Goal: Information Seeking & Learning: Learn about a topic

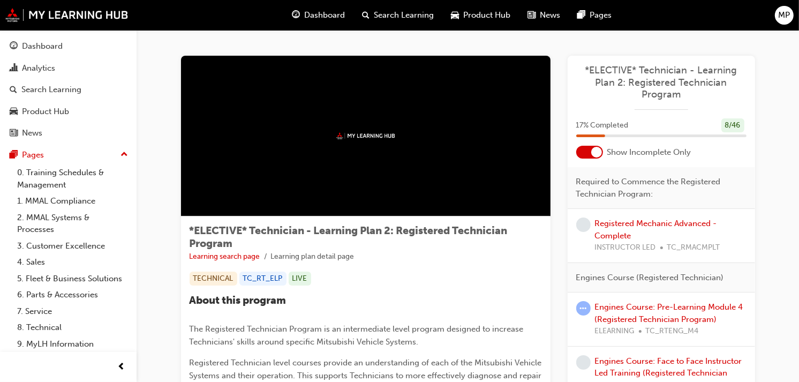
scroll to position [33, 0]
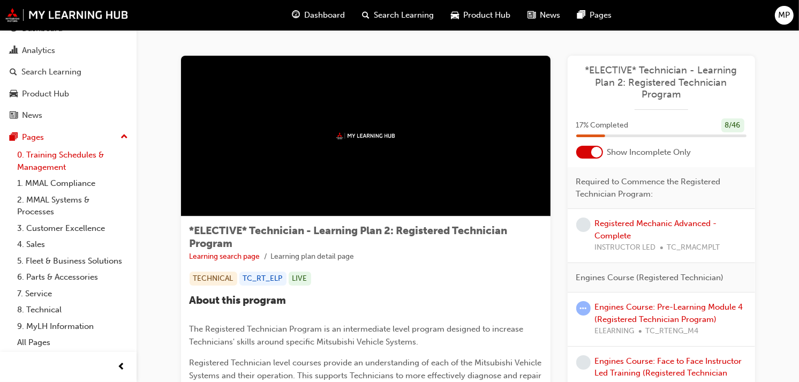
click at [86, 147] on link "0. Training Schedules & Management" at bounding box center [72, 161] width 119 height 28
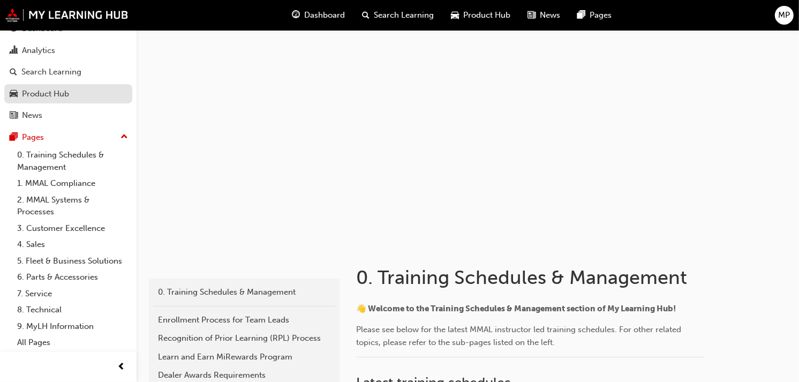
click at [56, 89] on div "Product Hub" at bounding box center [45, 94] width 47 height 12
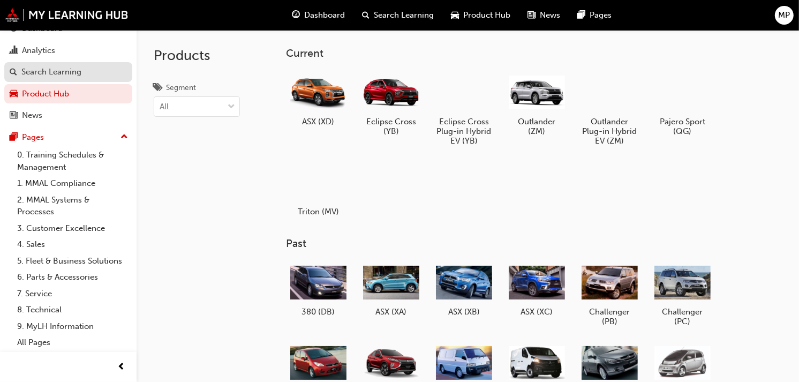
click at [57, 72] on div "Search Learning" at bounding box center [51, 72] width 60 height 12
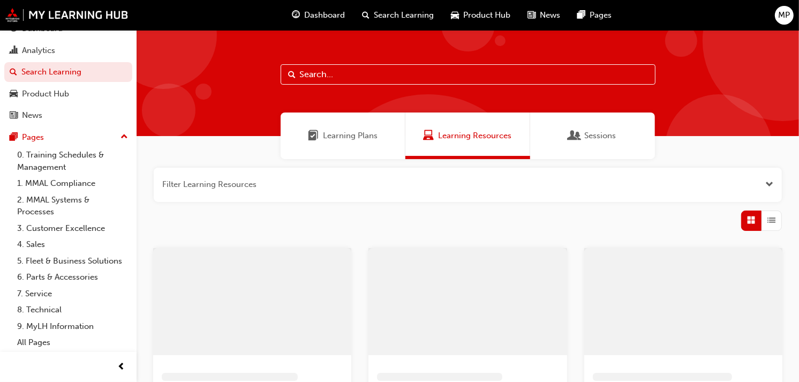
click at [311, 13] on span "Dashboard" at bounding box center [324, 15] width 41 height 12
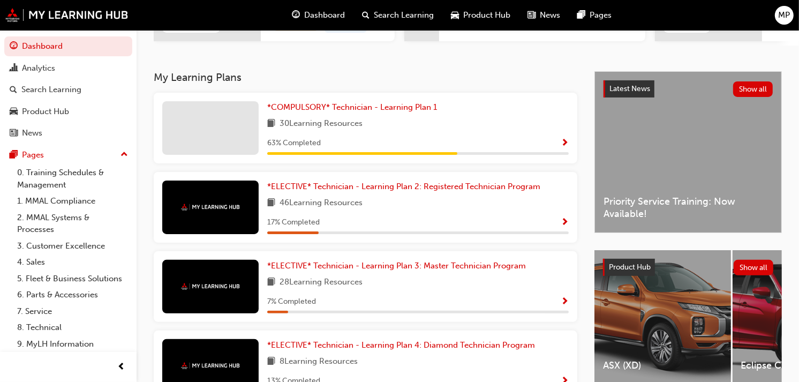
scroll to position [196, 0]
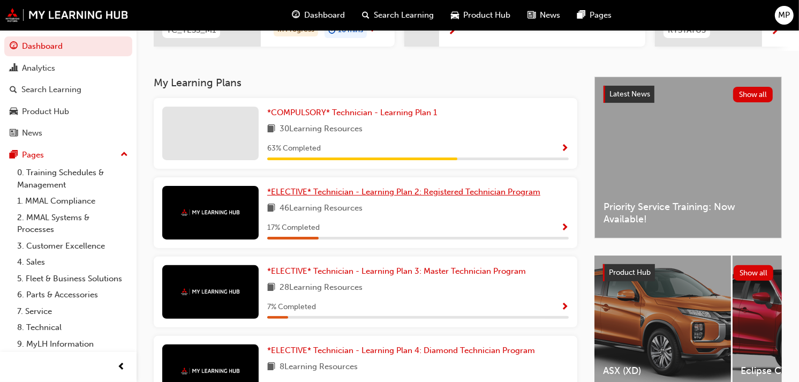
click at [517, 191] on span "*ELECTIVE* Technician - Learning Plan 2: Registered Technician Program" at bounding box center [403, 192] width 273 height 10
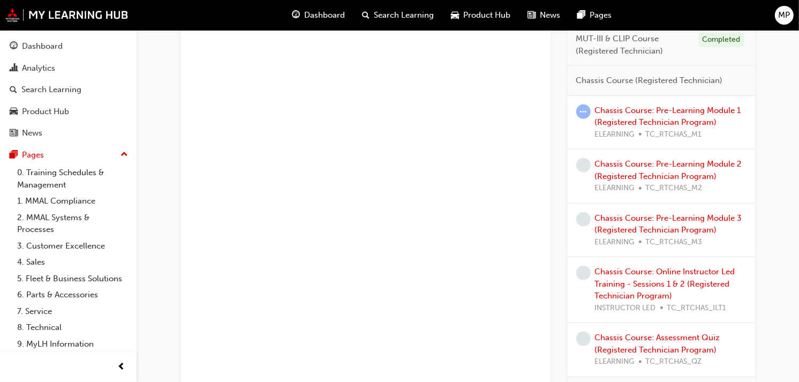
scroll to position [1007, 0]
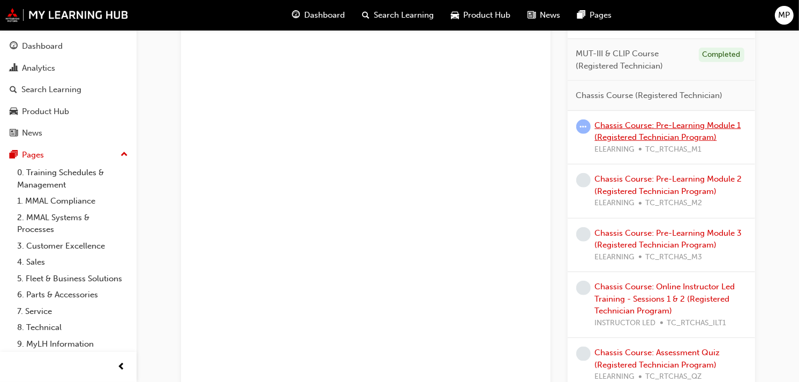
click at [708, 122] on link "Chassis Course: Pre-Learning Module 1 (Registered Technician Program)" at bounding box center [668, 132] width 146 height 22
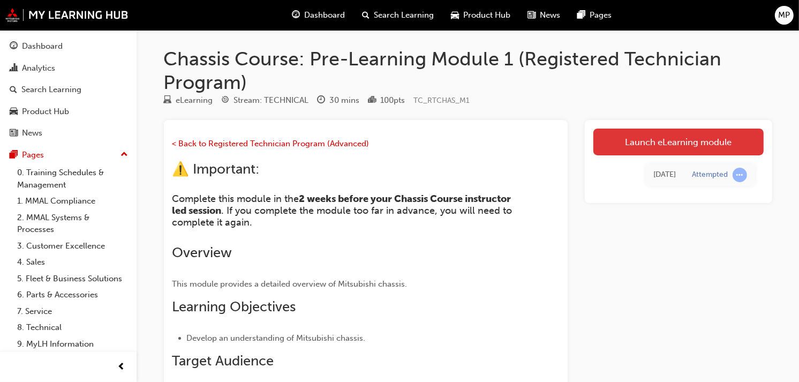
click at [703, 134] on link "Launch eLearning module" at bounding box center [678, 142] width 170 height 27
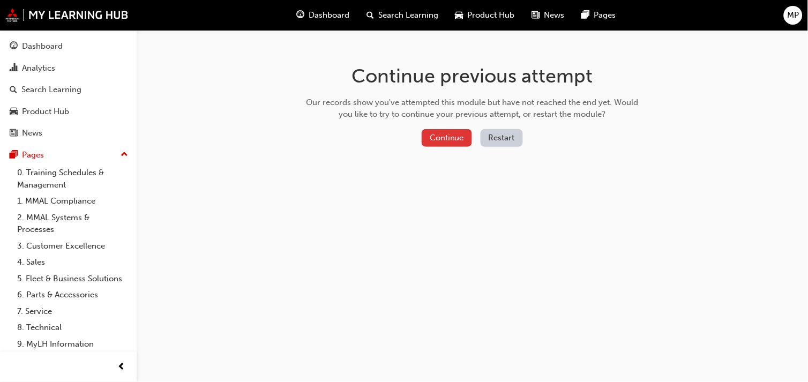
click at [463, 137] on button "Continue" at bounding box center [447, 138] width 50 height 18
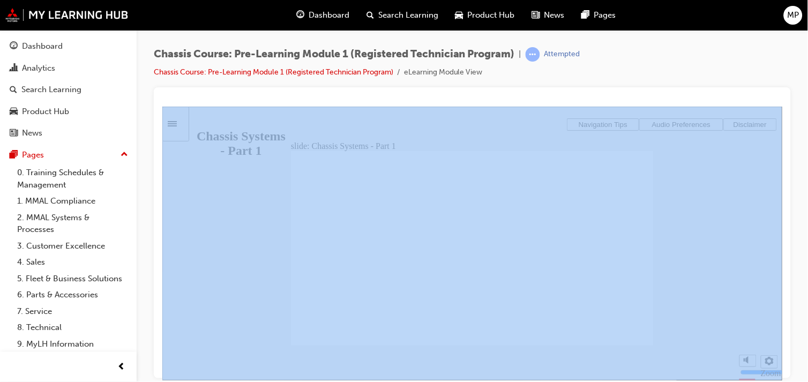
drag, startPoint x: 807, startPoint y: 98, endPoint x: 810, endPoint y: 127, distance: 29.6
click at [807, 127] on html "Your version of Internet Explorer is outdated and not supported. Please upgrade…" at bounding box center [404, 191] width 808 height 382
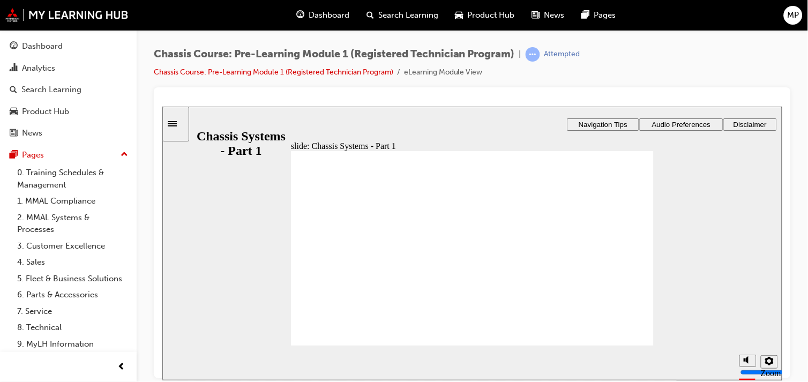
drag, startPoint x: 807, startPoint y: 127, endPoint x: 690, endPoint y: 63, distance: 134.0
click at [690, 63] on div "Chassis Course: Pre-Learning Module 1 (Registered Technician Program) | Attempt…" at bounding box center [472, 67] width 637 height 40
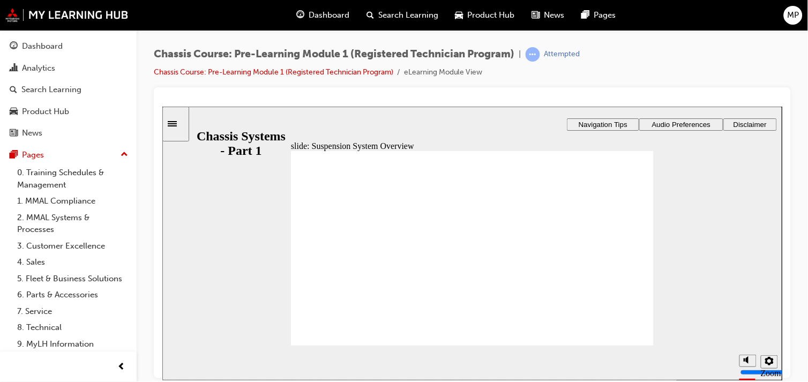
click at [765, 357] on icon "settings" at bounding box center [768, 360] width 9 height 9
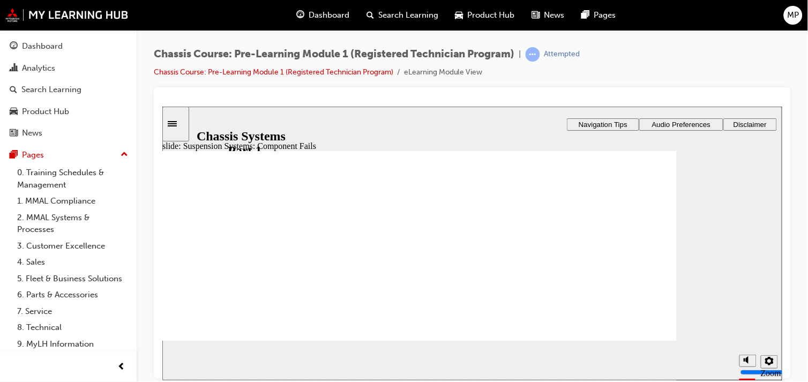
click at [766, 363] on icon "settings" at bounding box center [768, 360] width 9 height 9
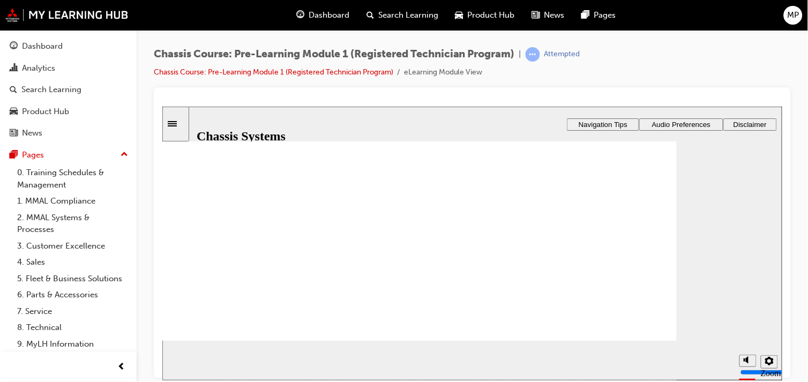
scroll to position [89, 0]
drag, startPoint x: 778, startPoint y: 230, endPoint x: 768, endPoint y: 317, distance: 87.4
click at [768, 317] on div "slide: Suspension Systems: Component Fails Rectangle 1 Rectangle 3 Rectangle 3 …" at bounding box center [472, 243] width 620 height 274
drag, startPoint x: 777, startPoint y: 306, endPoint x: 775, endPoint y: 313, distance: 7.3
click at [775, 313] on div "slide: Suspension Systems: Component Fails Rectangle 1 Rectangle 3 Rectangle 3 …" at bounding box center [472, 243] width 620 height 274
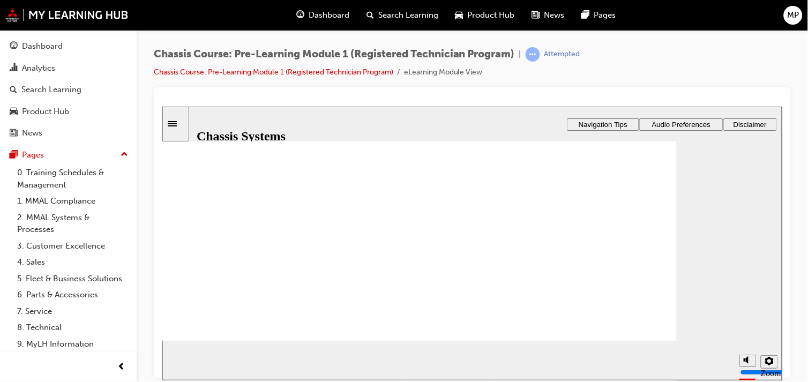
drag, startPoint x: 780, startPoint y: 275, endPoint x: 774, endPoint y: 320, distance: 45.4
click at [774, 320] on div "slide: Suspension Systems: Component Fails Rectangle 1 Rectangle 3 Rectangle 3 …" at bounding box center [472, 243] width 620 height 274
click at [796, 275] on div "Chassis Course: Pre-Learning Module 1 (Registered Technician Program) | Attempt…" at bounding box center [472, 192] width 671 height 325
drag, startPoint x: 777, startPoint y: 269, endPoint x: 768, endPoint y: 295, distance: 27.3
click at [768, 295] on div "slide: Suspension Systems: Component Fails Rectangle 1 Rectangle 3 Rectangle 3 …" at bounding box center [472, 243] width 620 height 274
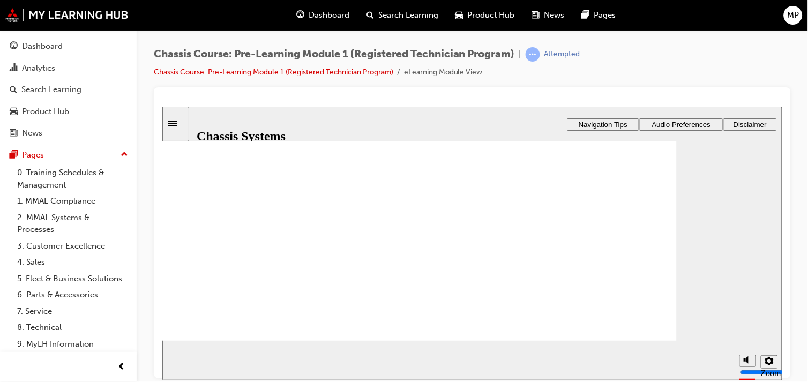
drag, startPoint x: 779, startPoint y: 263, endPoint x: 773, endPoint y: 324, distance: 61.4
click at [773, 324] on div "slide: Suspension Systems: Component Fails Rectangle 1 Rectangle 3 Rectangle 3 …" at bounding box center [472, 243] width 620 height 274
drag, startPoint x: 779, startPoint y: 265, endPoint x: 969, endPoint y: 277, distance: 190.5
click at [781, 171] on html "slide: Suspension Systems: Component Fails Rectangle 1 Rectangle 3 Rectangle 3 …" at bounding box center [472, 243] width 620 height 274
drag, startPoint x: 778, startPoint y: 264, endPoint x: 952, endPoint y: 403, distance: 222.6
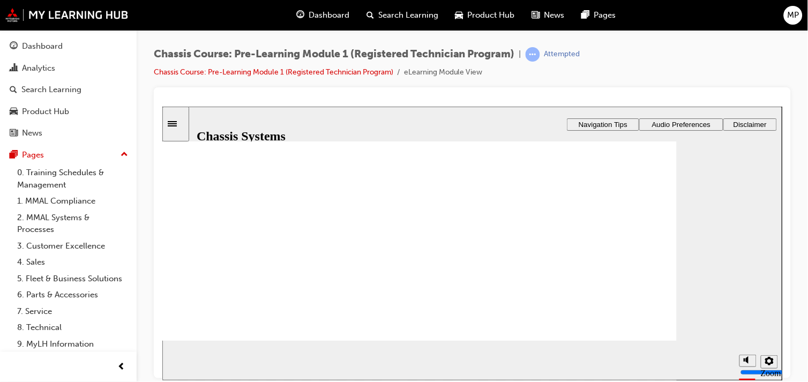
click at [781, 297] on html "slide: Suspension Systems: Component Fails Rectangle 1 Rectangle 3 Rectangle 3 …" at bounding box center [472, 243] width 620 height 274
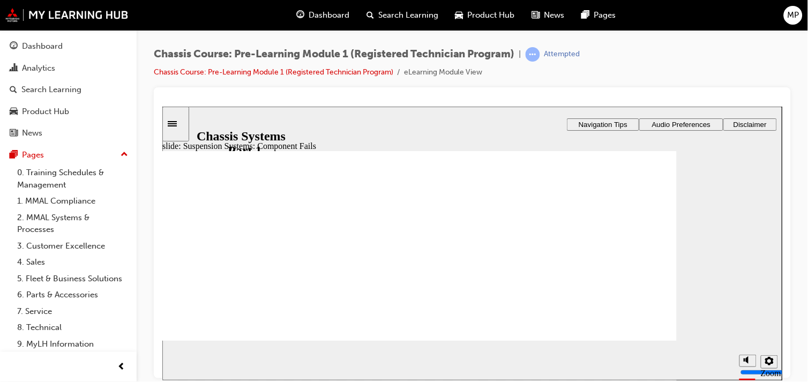
drag, startPoint x: 778, startPoint y: 268, endPoint x: 780, endPoint y: 153, distance: 114.7
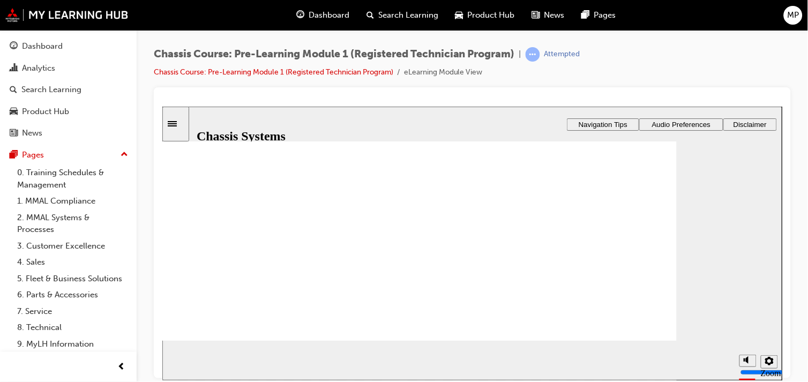
scroll to position [67, 0]
drag, startPoint x: 779, startPoint y: 199, endPoint x: 790, endPoint y: 140, distance: 59.8
click at [781, 140] on html "slide: Suspension Systems: Component Fails Rectangle 1 Rectangle 3 Rectangle 3 …" at bounding box center [472, 243] width 620 height 274
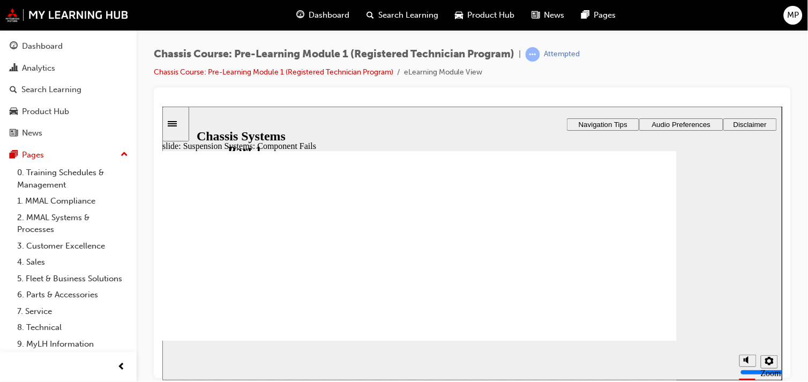
drag, startPoint x: 779, startPoint y: 201, endPoint x: 779, endPoint y: 141, distance: 60.5
drag, startPoint x: 778, startPoint y: 203, endPoint x: 762, endPoint y: 154, distance: 51.7
click at [762, 154] on div "slide: Suspension Systems: Component Fails Rectangle 1 Rectangle 3 Rectangle 3 …" at bounding box center [472, 243] width 620 height 274
drag, startPoint x: 778, startPoint y: 204, endPoint x: 779, endPoint y: 142, distance: 61.6
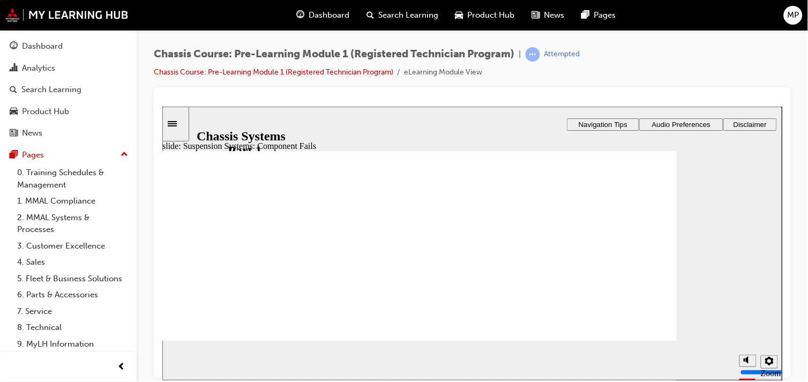
drag, startPoint x: 779, startPoint y: 201, endPoint x: 787, endPoint y: 129, distance: 73.3
click at [781, 129] on html "slide: Suspension Systems: Component Fails Rectangle 1 Rectangle 3 Rectangle 3 …" at bounding box center [472, 243] width 620 height 274
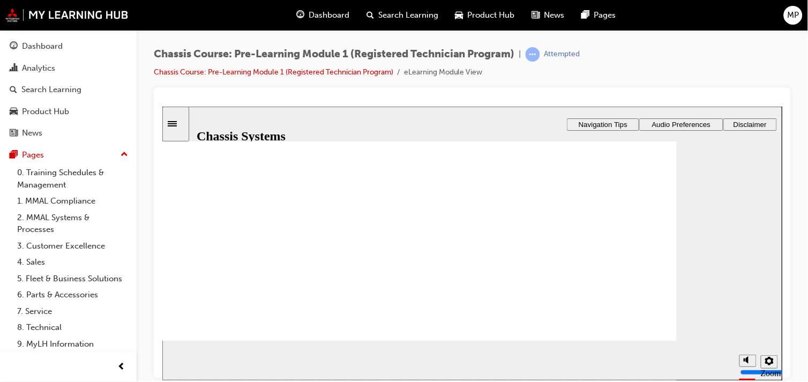
scroll to position [15, 0]
drag, startPoint x: 778, startPoint y: 199, endPoint x: 951, endPoint y: 262, distance: 183.7
click at [781, 156] on html "slide: Suspension Systems: Component Fails Rectangle 1 Rectangle 3 Rectangle 3 …" at bounding box center [472, 243] width 620 height 274
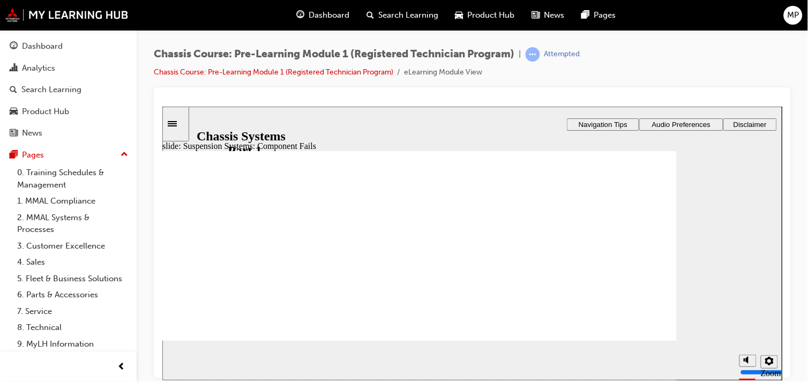
drag, startPoint x: 779, startPoint y: 213, endPoint x: 766, endPoint y: 145, distance: 69.1
click at [766, 145] on div "slide: Suspension Systems: Component Fails Rectangle 1 Rectangle 3 Rectangle 3 …" at bounding box center [472, 243] width 620 height 274
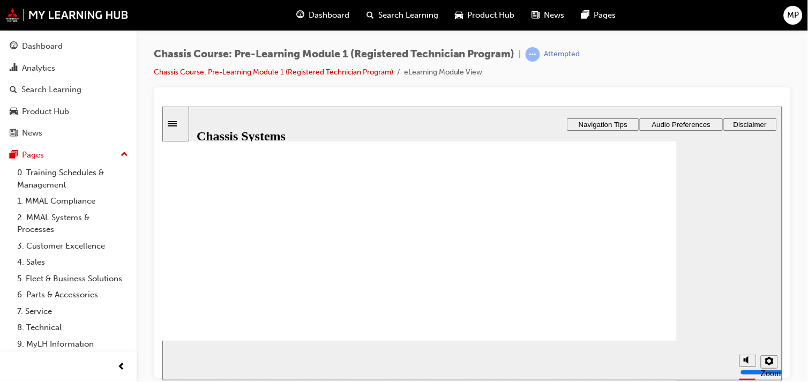
drag, startPoint x: 779, startPoint y: 204, endPoint x: 946, endPoint y: 452, distance: 299.1
click at [781, 347] on html "slide: Suspension Systems: Component Fails Rectangle 1 Rectangle 3 Rectangle 3 …" at bounding box center [472, 243] width 620 height 274
click at [789, 260] on div at bounding box center [472, 232] width 637 height 291
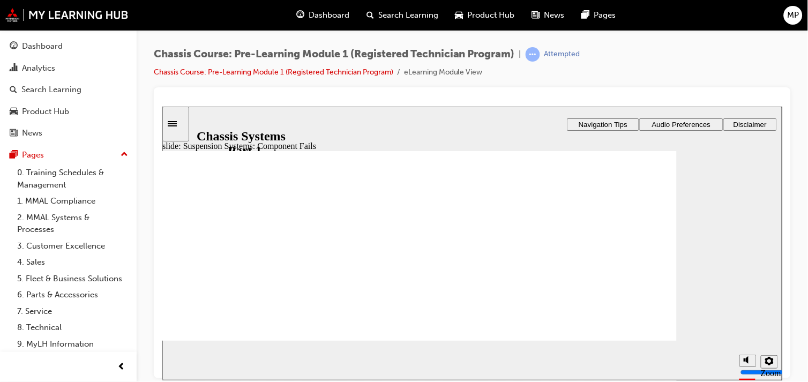
drag, startPoint x: 778, startPoint y: 262, endPoint x: 764, endPoint y: 132, distance: 130.9
click at [764, 132] on div "slide: Suspension Systems: Component Fails Rectangle 1 Rectangle 3 Rectangle 3 …" at bounding box center [472, 243] width 620 height 274
drag, startPoint x: 779, startPoint y: 203, endPoint x: 946, endPoint y: 270, distance: 180.2
click at [781, 165] on html "slide: Suspension Systems: Component Fails Rectangle 1 Rectangle 3 Rectangle 3 …" at bounding box center [472, 243] width 620 height 274
drag, startPoint x: 778, startPoint y: 203, endPoint x: 773, endPoint y: 164, distance: 39.4
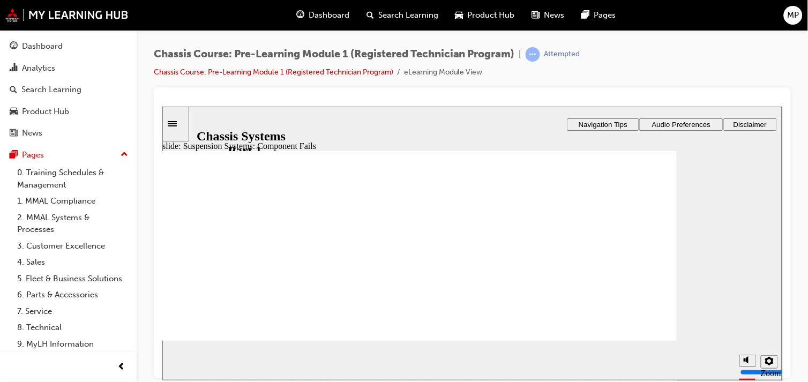
click at [773, 164] on div "slide: Suspension Systems: Component Fails Rectangle 1 Rectangle 3 Rectangle 3 …" at bounding box center [472, 243] width 620 height 274
drag, startPoint x: 779, startPoint y: 199, endPoint x: 770, endPoint y: 152, distance: 48.5
click at [770, 152] on div "slide: Suspension Systems: Component Fails Rectangle 1 Rectangle 3 Rectangle 3 …" at bounding box center [472, 243] width 620 height 274
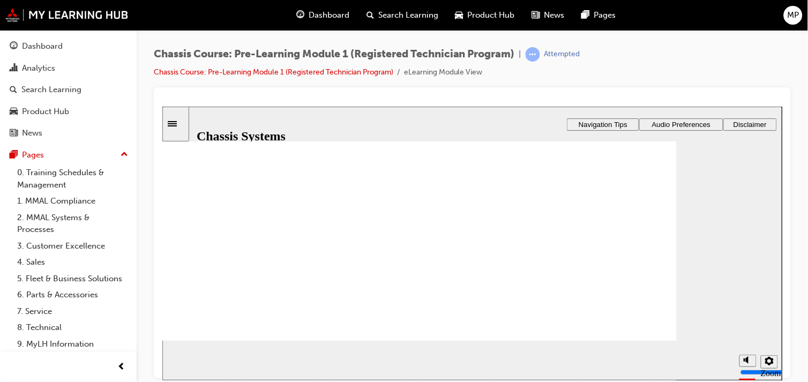
scroll to position [89, 0]
drag, startPoint x: 779, startPoint y: 201, endPoint x: 773, endPoint y: 273, distance: 71.4
click at [773, 273] on div "slide: Suspension Systems: Component Fails Rectangle 1 Rectangle 3 Rectangle 3 …" at bounding box center [472, 243] width 620 height 274
drag, startPoint x: 779, startPoint y: 266, endPoint x: 775, endPoint y: 294, distance: 28.7
click at [775, 294] on div "slide: Suspension Systems: Component Fails Rectangle 1 Rectangle 3 Rectangle 3 …" at bounding box center [472, 243] width 620 height 274
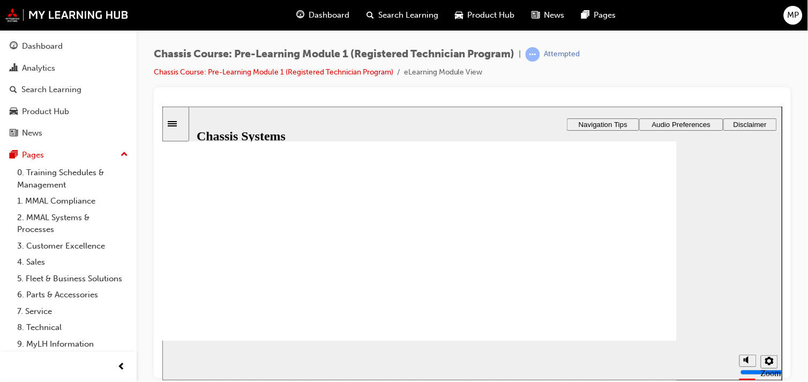
scroll to position [0, 0]
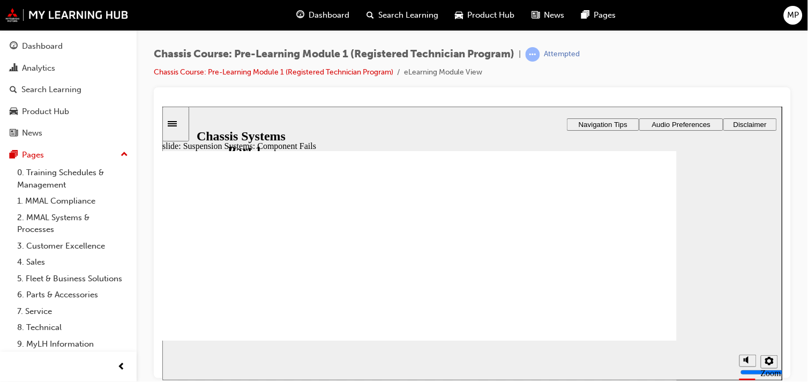
drag, startPoint x: 779, startPoint y: 267, endPoint x: 780, endPoint y: 144, distance: 123.2
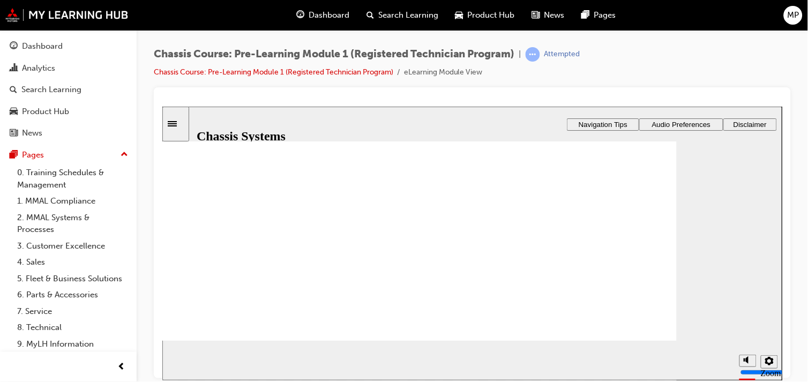
scroll to position [20, 0]
drag, startPoint x: 779, startPoint y: 199, endPoint x: 950, endPoint y: 244, distance: 176.7
click at [781, 138] on html "slide: Suspension Systems: Component Fails Rectangle 1 Rectangle 3 Rectangle 3 …" at bounding box center [472, 243] width 620 height 274
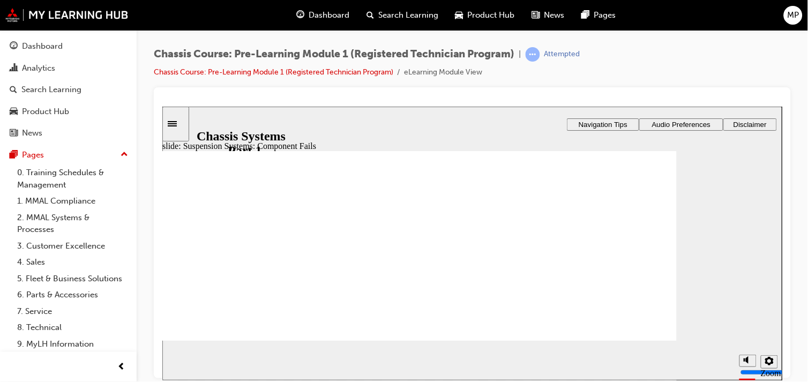
drag, startPoint x: 777, startPoint y: 216, endPoint x: 771, endPoint y: 133, distance: 83.2
click at [771, 133] on div "slide: Suspension Systems: Component Fails Rectangle 1 Rectangle 3 Rectangle 3 …" at bounding box center [472, 243] width 620 height 274
drag, startPoint x: 778, startPoint y: 201, endPoint x: 778, endPoint y: 127, distance: 74.5
click at [778, 127] on div "slide: Suspension Systems: Component Fails Rectangle 1 Rectangle 3 Rectangle 3 …" at bounding box center [472, 243] width 620 height 274
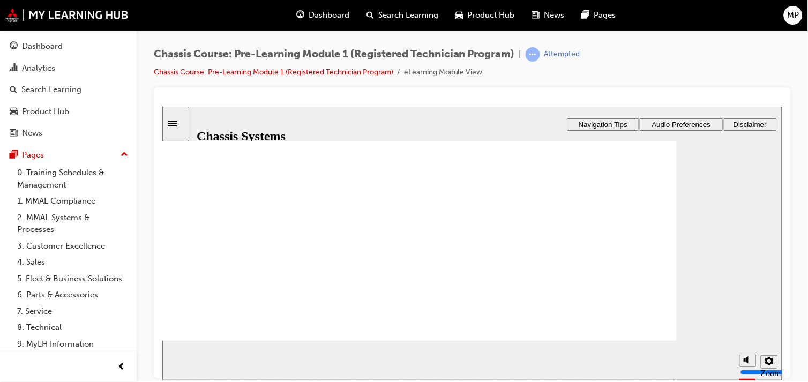
scroll to position [89, 0]
drag, startPoint x: 778, startPoint y: 199, endPoint x: 771, endPoint y: 300, distance: 101.5
click at [771, 300] on div "slide: Suspension Systems: Component Fails Rectangle 1 Rectangle 3 Rectangle 3 …" at bounding box center [472, 243] width 620 height 274
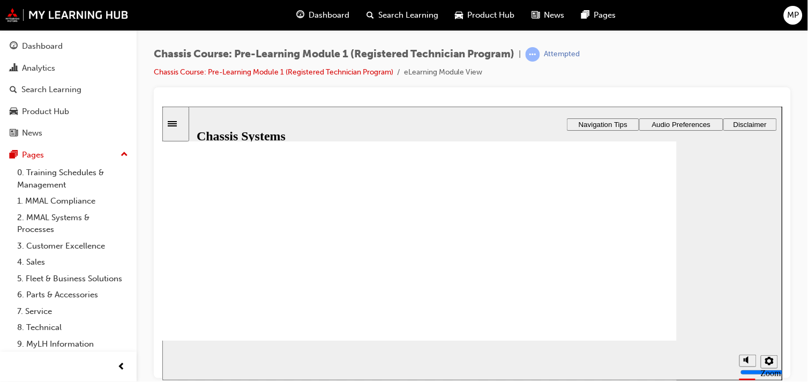
scroll to position [82, 0]
drag, startPoint x: 779, startPoint y: 261, endPoint x: 954, endPoint y: 263, distance: 175.7
click at [781, 157] on html "slide: Front Suspension: Overview Rectangle 1 Rectangle 3 Rectangle 3 Front Sus…" at bounding box center [472, 243] width 620 height 274
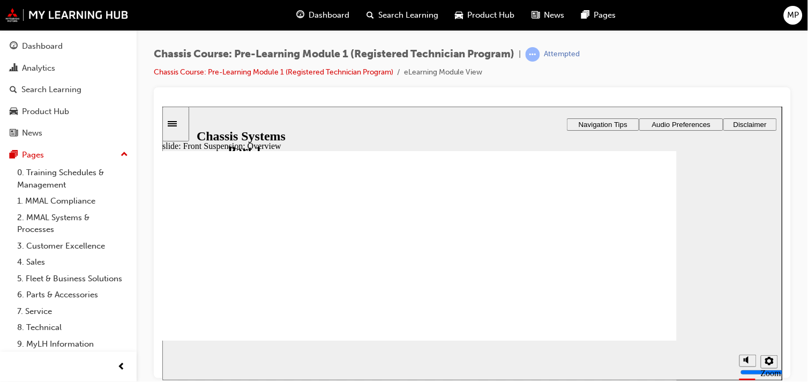
drag, startPoint x: 778, startPoint y: 258, endPoint x: 773, endPoint y: 156, distance: 101.9
click at [773, 156] on div "slide: Front Suspension: Overview Rectangle 1 Rectangle 3 Rectangle 3 Front Sus…" at bounding box center [472, 243] width 620 height 274
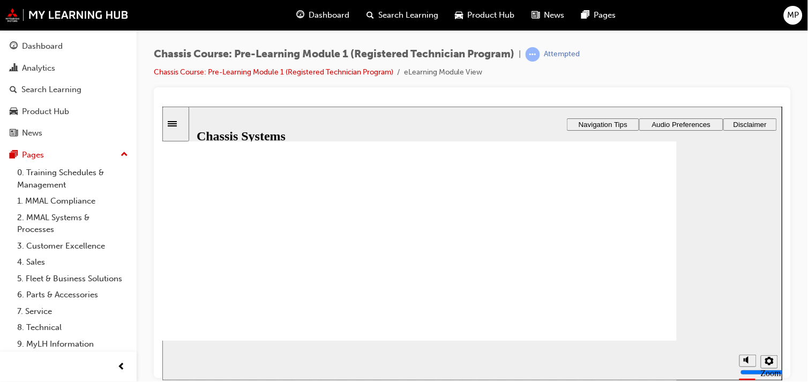
drag, startPoint x: 779, startPoint y: 199, endPoint x: 958, endPoint y: 255, distance: 187.0
click at [781, 149] on html "slide: Front Suspension: Overview Rectangle 1 Rectangle 3 Rectangle 3 Front Sus…" at bounding box center [472, 243] width 620 height 274
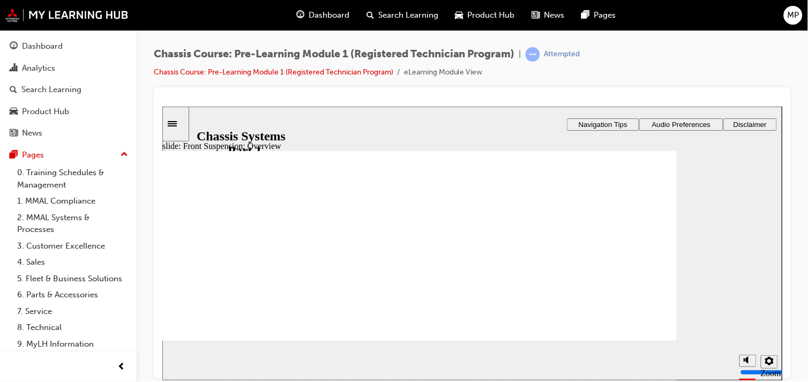
drag, startPoint x: 778, startPoint y: 201, endPoint x: 779, endPoint y: 136, distance: 65.9
click at [779, 136] on div "slide: Front Suspension: Overview Rectangle 1 Rectangle 3 Rectangle 3 Front Sus…" at bounding box center [472, 243] width 620 height 274
drag, startPoint x: 779, startPoint y: 204, endPoint x: 945, endPoint y: 256, distance: 174.1
click at [781, 150] on html "slide: Front Suspension: Overview Rectangle 1 Rectangle 3 Rectangle 3 Front Sus…" at bounding box center [472, 243] width 620 height 274
drag, startPoint x: 780, startPoint y: 208, endPoint x: 779, endPoint y: 155, distance: 53.0
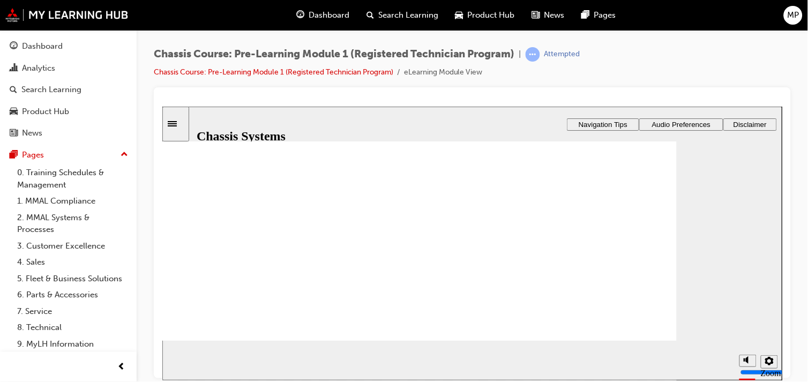
scroll to position [89, 0]
drag, startPoint x: 780, startPoint y: 212, endPoint x: 953, endPoint y: 268, distance: 181.9
click at [781, 162] on html "slide: Front Suspension: Overview Rectangle 1 Rectangle 3 Rectangle 3 Front Sus…" at bounding box center [472, 243] width 620 height 274
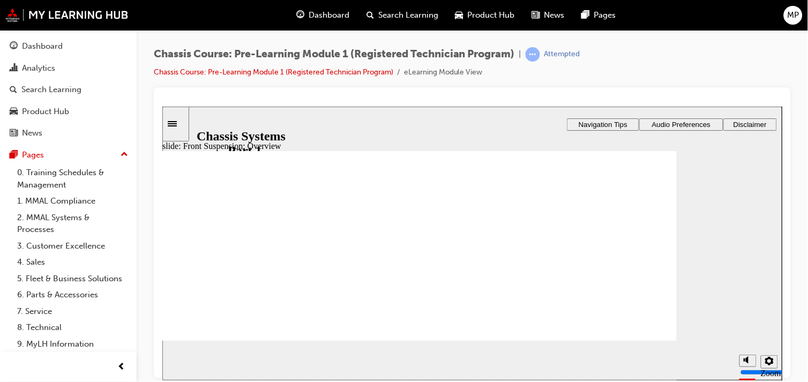
drag, startPoint x: 777, startPoint y: 230, endPoint x: 781, endPoint y: 159, distance: 71.9
click at [781, 159] on body "slide: Front Suspension: Overview Rectangle 1 Rectangle 3 Rectangle 3 Front Sus…" at bounding box center [472, 243] width 620 height 274
drag, startPoint x: 779, startPoint y: 202, endPoint x: 778, endPoint y: 154, distance: 47.7
drag, startPoint x: 778, startPoint y: 202, endPoint x: 784, endPoint y: 137, distance: 65.6
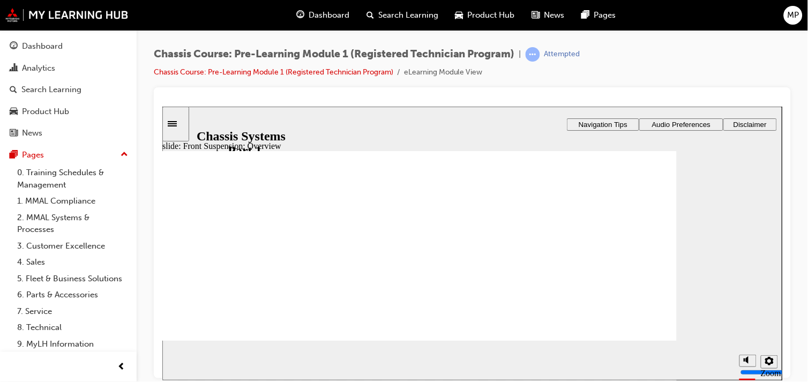
click at [781, 137] on html "slide: Front Suspension: Overview Rectangle 1 Rectangle 3 Rectangle 3 Front Sus…" at bounding box center [472, 243] width 620 height 274
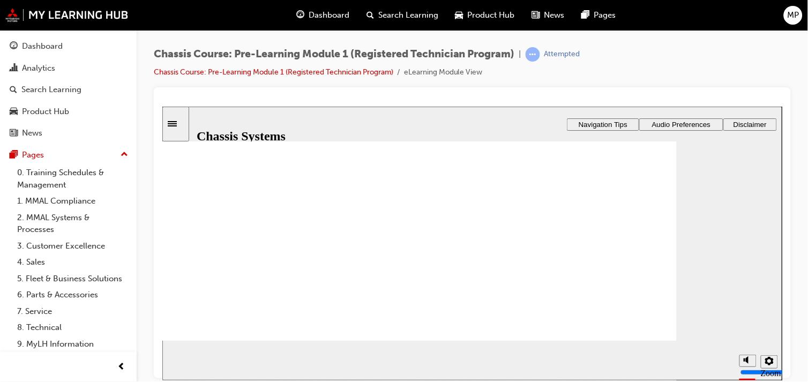
drag, startPoint x: 779, startPoint y: 215, endPoint x: 946, endPoint y: 444, distance: 283.6
click at [781, 338] on html "slide: Front Suspension: Overview Rectangle 1 Rectangle 3 Rectangle 3 Front Sus…" at bounding box center [472, 243] width 620 height 274
drag, startPoint x: 777, startPoint y: 225, endPoint x: 951, endPoint y: 274, distance: 180.4
click at [781, 169] on html "slide: Front Suspension: Overview Rectangle 1 Rectangle 3 Rectangle 3 Front Sus…" at bounding box center [472, 243] width 620 height 274
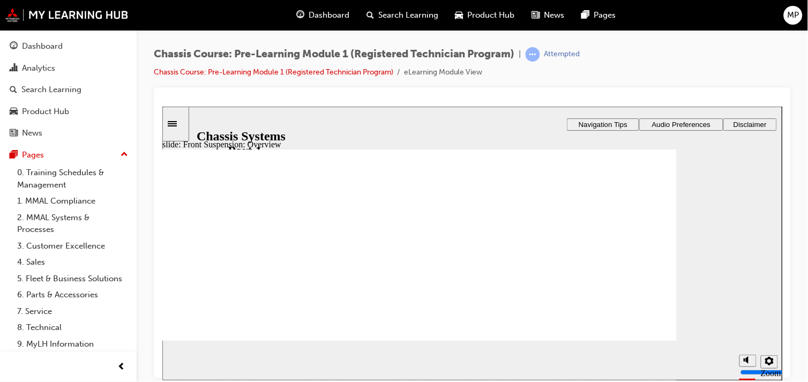
scroll to position [0, 0]
drag, startPoint x: 778, startPoint y: 234, endPoint x: 779, endPoint y: 169, distance: 64.8
drag, startPoint x: 779, startPoint y: 203, endPoint x: 780, endPoint y: 133, distance: 70.2
click at [780, 133] on div "slide: Front Suspension: Overview Rectangle 1 Rectangle 3 Rectangle 3 Front Sus…" at bounding box center [472, 243] width 620 height 274
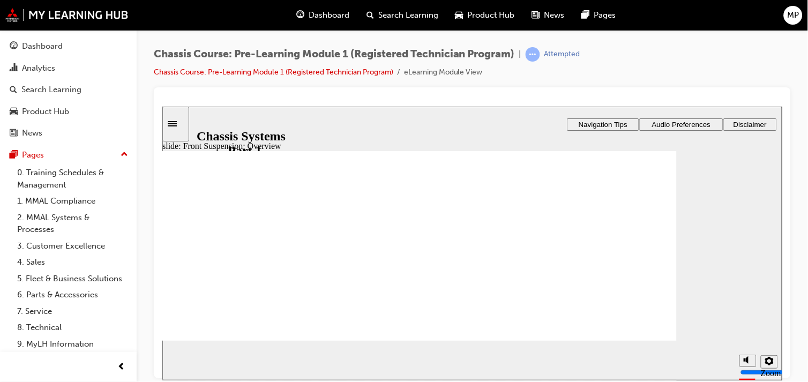
scroll to position [11, 0]
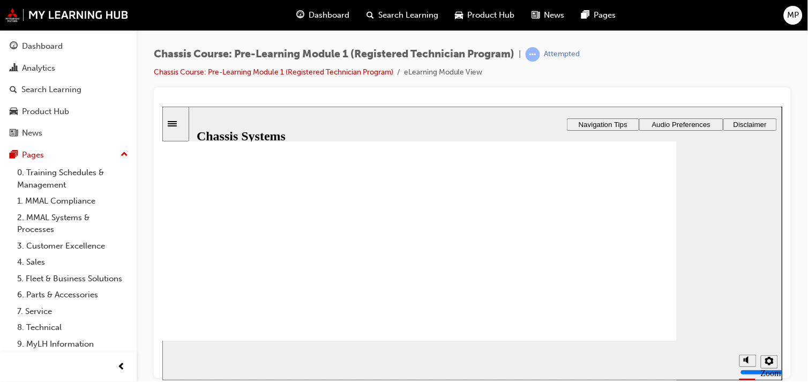
drag, startPoint x: 780, startPoint y: 205, endPoint x: 950, endPoint y: 386, distance: 248.6
click at [781, 280] on html "slide: Front Suspension: Overview Rectangle 1 Rectangle 3 Rectangle 3 Front Sus…" at bounding box center [472, 243] width 620 height 274
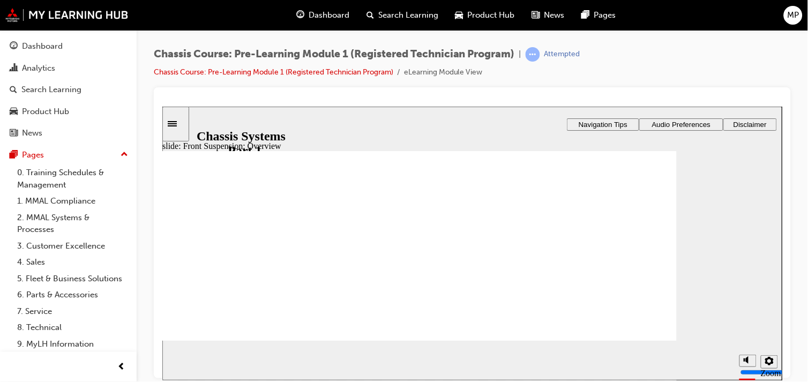
drag, startPoint x: 780, startPoint y: 206, endPoint x: 772, endPoint y: 166, distance: 41.4
click at [772, 166] on div "slide: Front Suspension: Overview Rectangle 1 Rectangle 3 Rectangle 3 Front Sus…" at bounding box center [472, 243] width 620 height 274
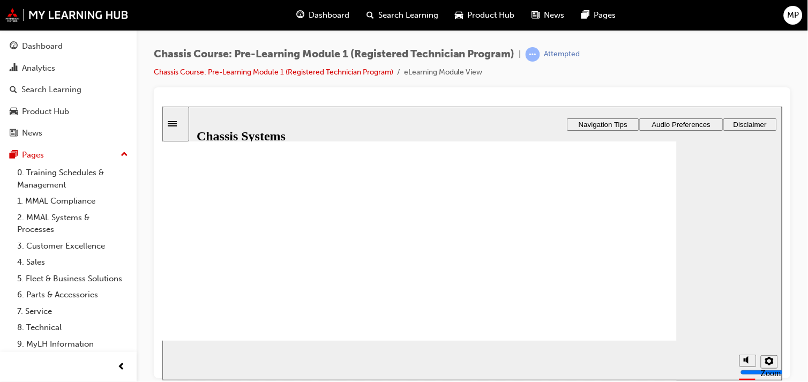
drag, startPoint x: 779, startPoint y: 199, endPoint x: 786, endPoint y: 392, distance: 193.0
click at [781, 380] on html "slide: Front Suspension: Overview Rectangle 1 Rectangle 3 Rectangle 3 Front Sus…" at bounding box center [472, 243] width 620 height 274
drag, startPoint x: 779, startPoint y: 262, endPoint x: 780, endPoint y: 339, distance: 76.1
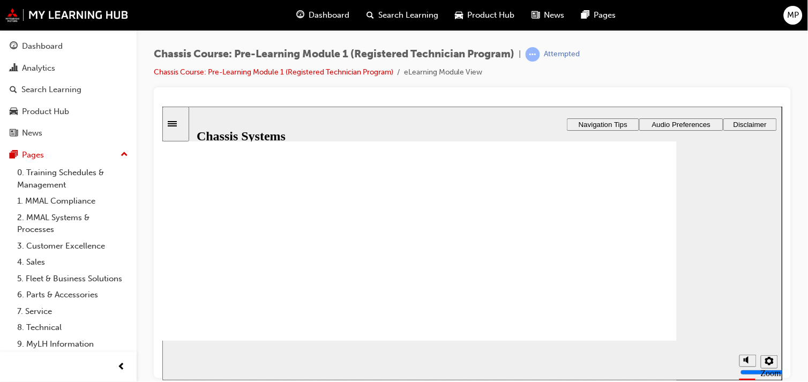
drag, startPoint x: 778, startPoint y: 267, endPoint x: 754, endPoint y: 309, distance: 48.5
click at [754, 309] on div "slide: Front Suspension: Overview Rectangle 1 Rectangle 3 Rectangle 3 Front Sus…" at bounding box center [472, 243] width 620 height 274
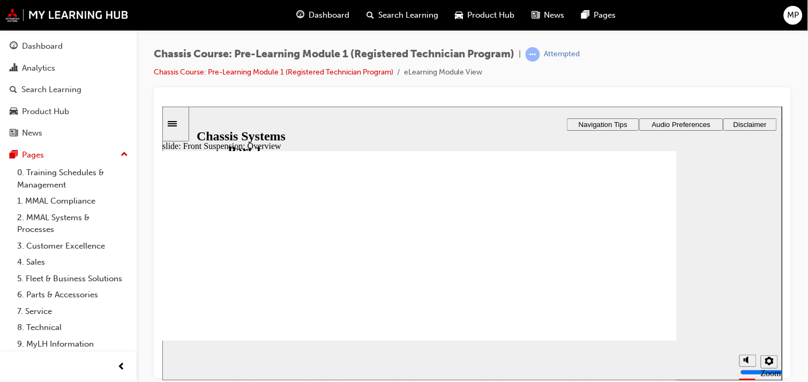
drag, startPoint x: 778, startPoint y: 267, endPoint x: 780, endPoint y: 161, distance: 106.1
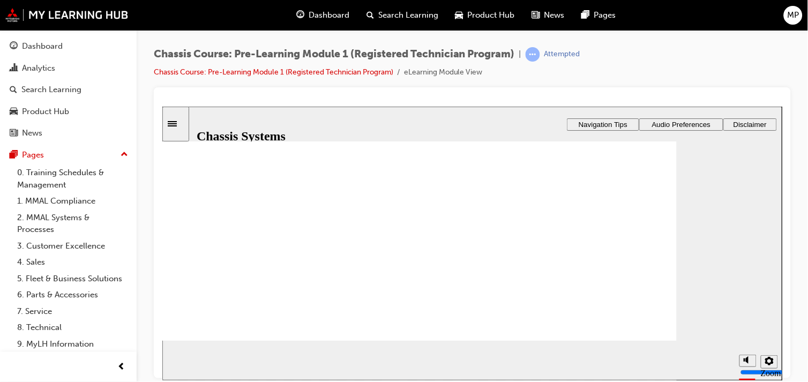
scroll to position [89, 0]
drag, startPoint x: 779, startPoint y: 204, endPoint x: 766, endPoint y: 280, distance: 77.1
click at [766, 280] on div "slide: Front Suspension: Overview Rectangle 1 Rectangle 3 Rectangle 3 Front Sus…" at bounding box center [472, 243] width 620 height 274
